Goal: Find contact information: Find contact information

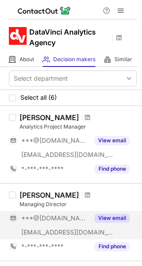
click at [115, 219] on button "View email" at bounding box center [112, 218] width 35 height 9
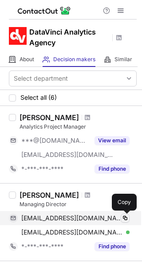
click at [124, 217] on span at bounding box center [125, 218] width 7 height 7
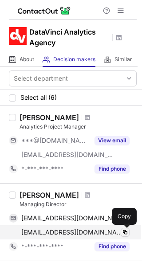
click at [124, 232] on span at bounding box center [125, 232] width 7 height 7
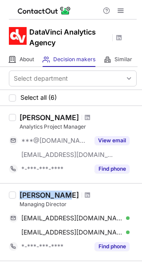
drag, startPoint x: 20, startPoint y: 193, endPoint x: 55, endPoint y: 197, distance: 35.7
click at [55, 197] on div "Vishal Jain" at bounding box center [49, 195] width 59 height 9
copy div "Vishal Jain"
click at [55, 197] on div "Vishal Jain" at bounding box center [49, 195] width 59 height 9
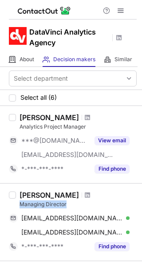
drag, startPoint x: 21, startPoint y: 207, endPoint x: 83, endPoint y: 205, distance: 61.7
click at [83, 205] on div "Managing Director" at bounding box center [78, 205] width 117 height 8
copy div "Managing Director"
click at [83, 205] on div "Managing Director" at bounding box center [78, 205] width 117 height 8
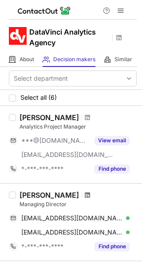
click at [85, 193] on span at bounding box center [87, 195] width 5 height 7
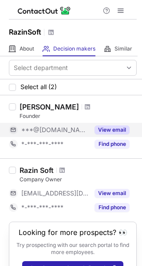
click at [115, 130] on button "View email" at bounding box center [112, 130] width 35 height 9
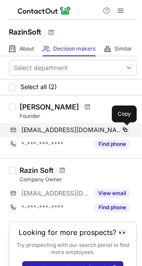
click at [127, 130] on span at bounding box center [125, 129] width 7 height 7
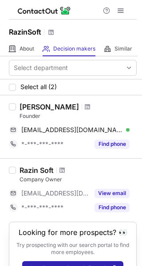
drag, startPoint x: 20, startPoint y: 103, endPoint x: 65, endPoint y: 102, distance: 44.4
click at [65, 102] on div "Shofikul Islam Founder shofikuldev@gmail.com Verified Copy *-***-***-**** Find …" at bounding box center [71, 126] width 142 height 63
copy div "Shofikul Islam"
click at [65, 102] on div "Shofikul Islam Founder shofikuldev@gmail.com Verified Copy *-***-***-**** Find …" at bounding box center [71, 126] width 142 height 63
click at [40, 113] on div "Founder" at bounding box center [78, 116] width 117 height 8
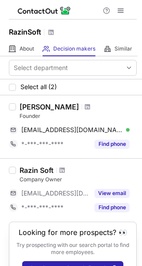
click at [40, 113] on div "Founder" at bounding box center [78, 116] width 117 height 8
click at [34, 114] on div "Founder" at bounding box center [78, 116] width 117 height 8
copy div "Founder"
click at [34, 114] on div "Founder" at bounding box center [78, 116] width 117 height 8
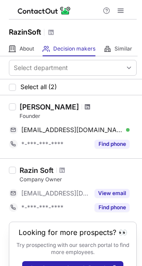
click at [85, 104] on span at bounding box center [87, 106] width 5 height 7
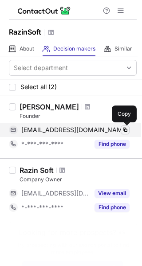
click at [124, 126] on span at bounding box center [125, 129] width 7 height 7
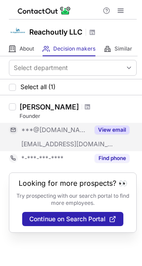
click at [103, 131] on button "View email" at bounding box center [112, 130] width 35 height 9
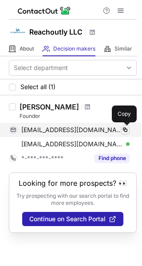
click at [126, 132] on span at bounding box center [125, 129] width 7 height 7
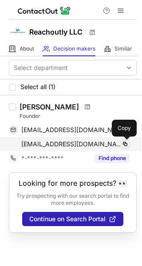
click at [126, 147] on span at bounding box center [125, 144] width 7 height 7
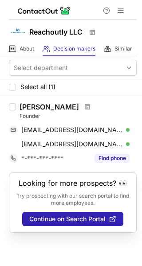
click at [26, 114] on div "Founder" at bounding box center [78, 116] width 117 height 8
copy div "Founder"
click at [26, 114] on div "Founder" at bounding box center [78, 116] width 117 height 8
drag, startPoint x: 20, startPoint y: 108, endPoint x: 46, endPoint y: 108, distance: 25.7
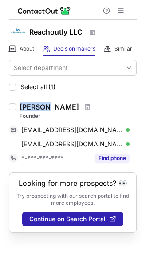
click at [46, 108] on div "Al Amin" at bounding box center [49, 107] width 59 height 9
copy div "Al Amin"
click at [46, 108] on div "Al Amin" at bounding box center [49, 107] width 59 height 9
click at [85, 110] on span at bounding box center [87, 106] width 5 height 7
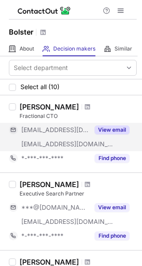
scroll to position [162, 0]
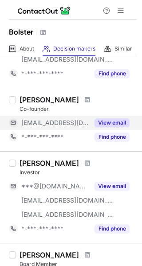
click at [121, 126] on button "View email" at bounding box center [112, 122] width 35 height 9
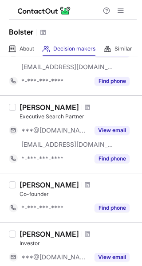
scroll to position [0, 0]
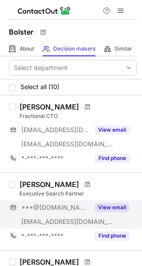
click at [115, 208] on button "View email" at bounding box center [112, 207] width 35 height 9
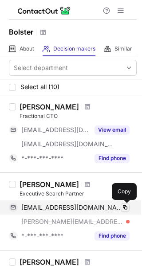
click at [126, 207] on span at bounding box center [125, 207] width 7 height 7
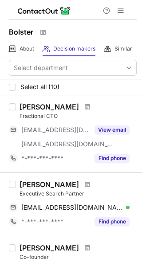
drag, startPoint x: 20, startPoint y: 183, endPoint x: 67, endPoint y: 181, distance: 46.6
click at [67, 181] on div "Christine Berg" at bounding box center [49, 184] width 59 height 9
copy div "Christine Berg"
click at [67, 181] on div "Christine Berg" at bounding box center [49, 184] width 59 height 9
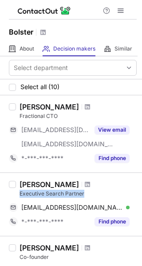
drag, startPoint x: 21, startPoint y: 191, endPoint x: 89, endPoint y: 192, distance: 68.4
click at [89, 192] on div "Executive Search Partner" at bounding box center [78, 194] width 117 height 8
copy div "Executive Search Partner"
click at [89, 192] on div "Executive Search Partner" at bounding box center [78, 194] width 117 height 8
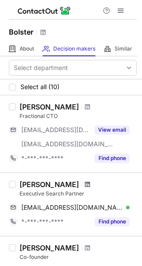
click at [85, 187] on span at bounding box center [87, 184] width 5 height 7
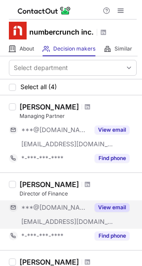
click at [105, 207] on button "View email" at bounding box center [112, 207] width 35 height 9
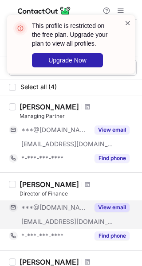
click at [126, 21] on span at bounding box center [127, 23] width 7 height 9
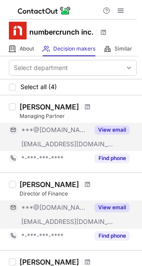
click at [116, 129] on button "View email" at bounding box center [112, 130] width 35 height 9
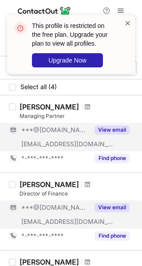
click at [126, 21] on span at bounding box center [127, 23] width 7 height 9
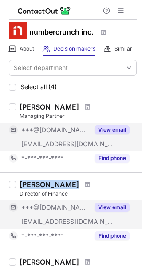
drag, startPoint x: 20, startPoint y: 181, endPoint x: 69, endPoint y: 182, distance: 48.8
click at [69, 182] on div "Diane Driscoll" at bounding box center [78, 184] width 117 height 9
copy div "Diane Driscoll"
click at [69, 182] on div "Diane Driscoll" at bounding box center [78, 184] width 117 height 9
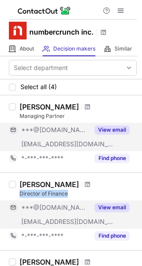
drag, startPoint x: 18, startPoint y: 192, endPoint x: 75, endPoint y: 193, distance: 56.8
click at [75, 193] on div "Diane Driscoll Director of Finance ***@yahoo.com ***@numbercrunch.ca View email…" at bounding box center [76, 211] width 121 height 63
copy div "Director of Finance"
click at [75, 193] on div "Director of Finance" at bounding box center [78, 194] width 117 height 8
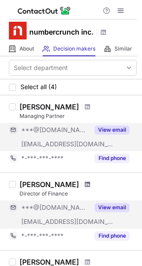
click at [85, 181] on span at bounding box center [87, 184] width 5 height 7
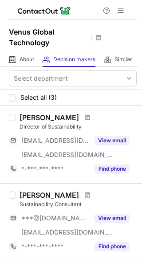
scroll to position [139, 0]
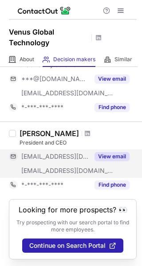
click at [125, 154] on button "View email" at bounding box center [112, 156] width 35 height 9
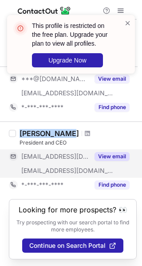
drag, startPoint x: 19, startPoint y: 129, endPoint x: 66, endPoint y: 130, distance: 47.0
click at [66, 130] on div "Paresh Lheru" at bounding box center [78, 133] width 117 height 9
copy div "Paresh Lheru"
click at [66, 130] on div "Paresh Lheru" at bounding box center [78, 133] width 117 height 9
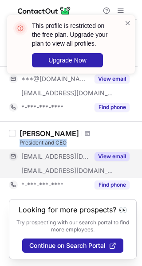
drag, startPoint x: 19, startPoint y: 141, endPoint x: 75, endPoint y: 143, distance: 56.8
click at [75, 143] on div "Paresh Lheru President and CEO ***@yahoo.ca ***@venusglobaltech.com View email …" at bounding box center [76, 160] width 121 height 63
copy div "President and CEO"
click at [75, 143] on div "President and CEO" at bounding box center [78, 143] width 117 height 8
click at [85, 132] on span at bounding box center [87, 133] width 5 height 7
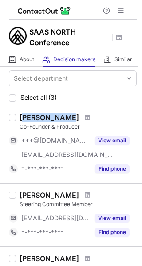
drag, startPoint x: 23, startPoint y: 117, endPoint x: 64, endPoint y: 117, distance: 41.7
click at [64, 117] on div "[PERSON_NAME]" at bounding box center [49, 117] width 59 height 9
click at [61, 117] on div "[PERSON_NAME]" at bounding box center [49, 117] width 59 height 9
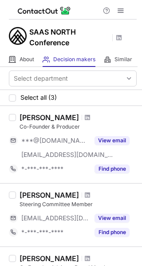
drag, startPoint x: 21, startPoint y: 113, endPoint x: 75, endPoint y: 117, distance: 53.9
click at [75, 117] on div "[PERSON_NAME]" at bounding box center [78, 117] width 117 height 9
copy div "[PERSON_NAME]"
click at [75, 117] on div "[PERSON_NAME]" at bounding box center [78, 117] width 117 height 9
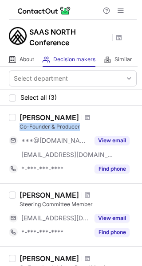
drag, startPoint x: 19, startPoint y: 126, endPoint x: 92, endPoint y: 128, distance: 73.3
click at [92, 128] on div "Co-Founder & Producer" at bounding box center [78, 127] width 117 height 8
copy div "Co-Founder & Producer"
click at [92, 128] on div "Co-Founder & Producer" at bounding box center [78, 127] width 117 height 8
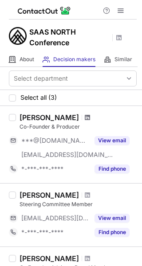
click at [85, 116] on span at bounding box center [87, 117] width 5 height 7
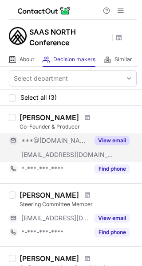
click at [106, 140] on button "View email" at bounding box center [112, 140] width 35 height 9
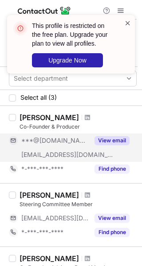
click at [128, 23] on span at bounding box center [127, 23] width 7 height 9
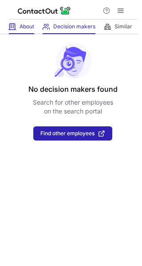
click at [21, 31] on div "About About Company" at bounding box center [21, 27] width 25 height 15
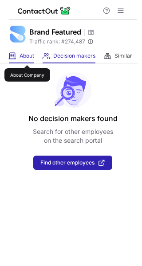
click at [27, 57] on span "About" at bounding box center [27, 55] width 15 height 7
